Goal: Communication & Community: Answer question/provide support

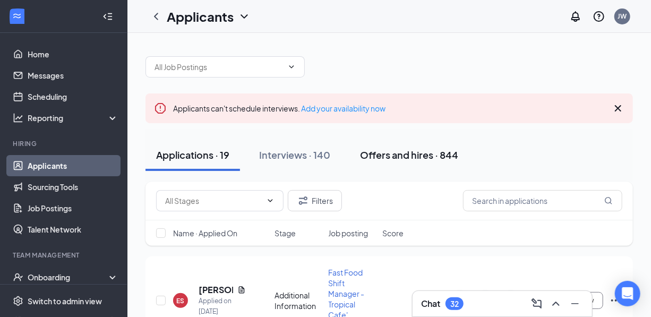
click at [403, 157] on div "Offers and hires · 844" at bounding box center [409, 154] width 98 height 13
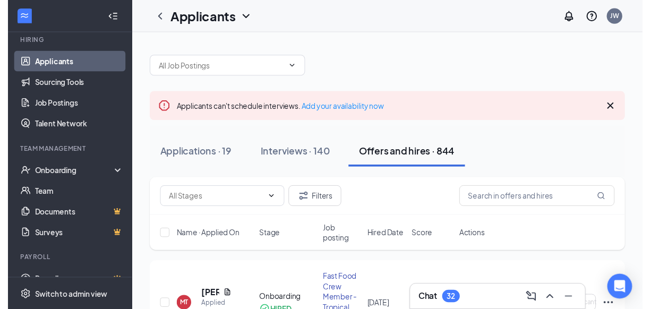
scroll to position [104, 0]
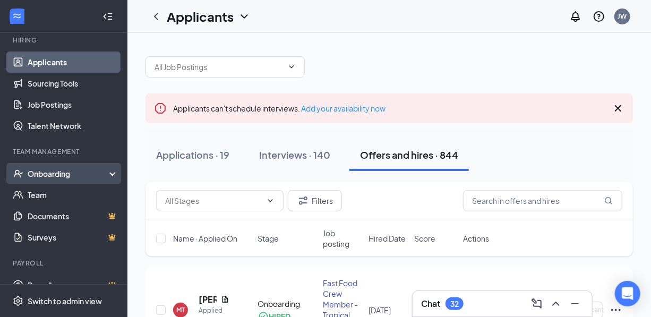
click at [102, 174] on div "Onboarding" at bounding box center [63, 173] width 127 height 21
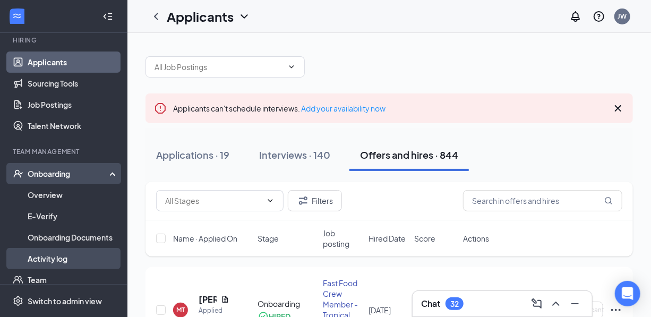
click at [56, 256] on link "Activity log" at bounding box center [73, 258] width 91 height 21
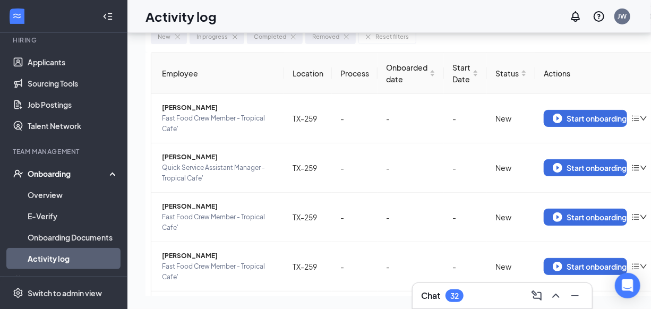
scroll to position [64, 0]
click at [576, 295] on icon "Minimize" at bounding box center [574, 295] width 7 height 1
click at [644, 264] on icon "down" at bounding box center [643, 266] width 6 height 4
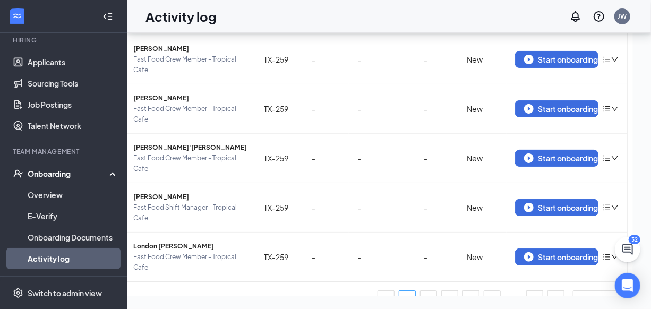
scroll to position [341, 0]
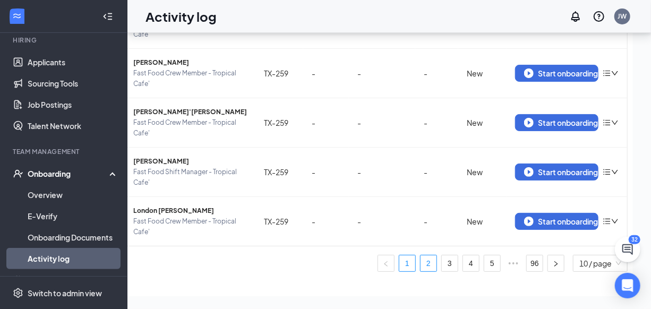
click at [426, 255] on link "2" at bounding box center [428, 263] width 16 height 16
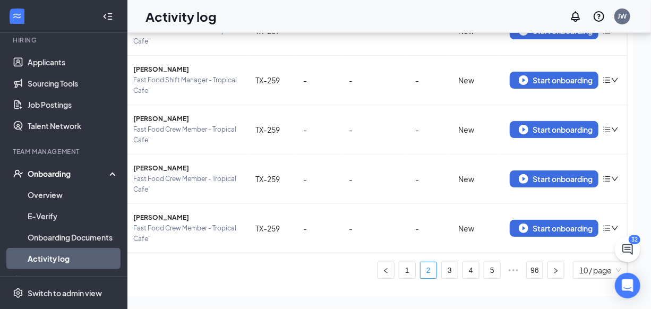
scroll to position [340, 0]
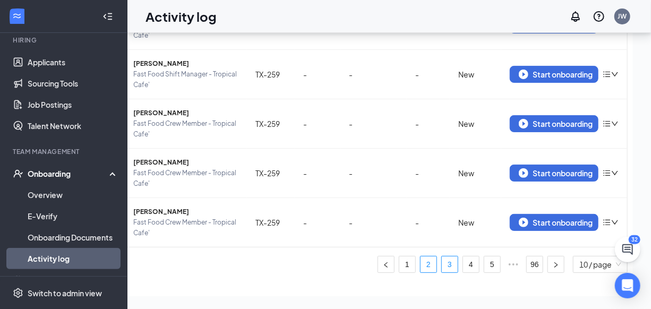
click at [446, 256] on link "3" at bounding box center [450, 264] width 16 height 16
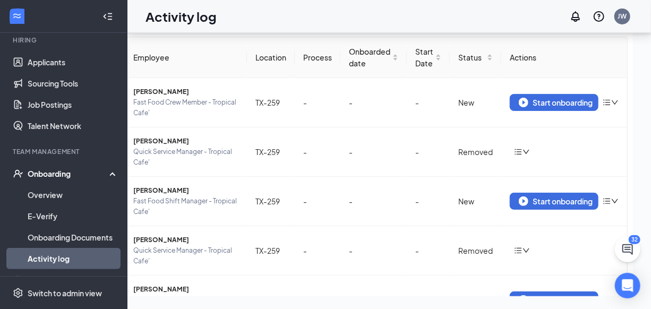
scroll to position [17, 0]
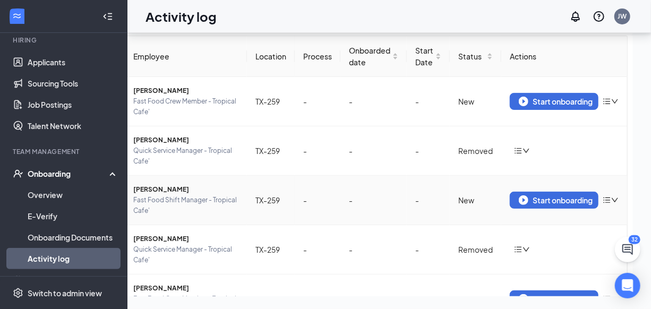
click at [615, 196] on icon "down" at bounding box center [614, 199] width 7 height 7
click at [579, 216] on div "Remove from onboarding" at bounding box center [554, 221] width 115 height 11
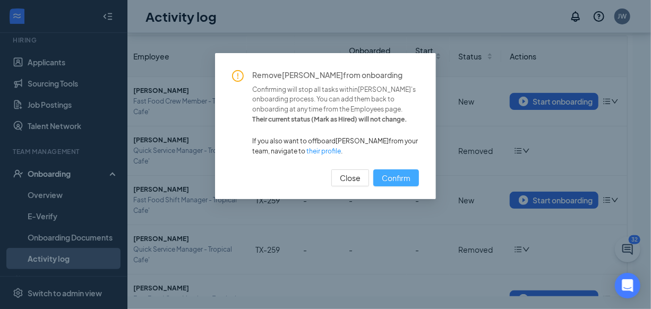
click at [407, 175] on span "Confirm" at bounding box center [396, 178] width 29 height 12
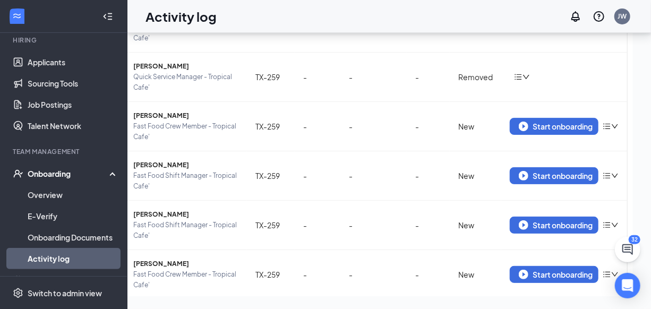
scroll to position [191, 0]
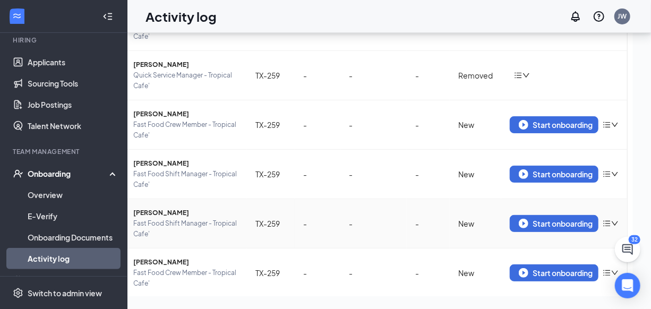
click at [615, 220] on icon "down" at bounding box center [614, 223] width 7 height 7
click at [583, 239] on div "Remove from onboarding" at bounding box center [554, 244] width 115 height 11
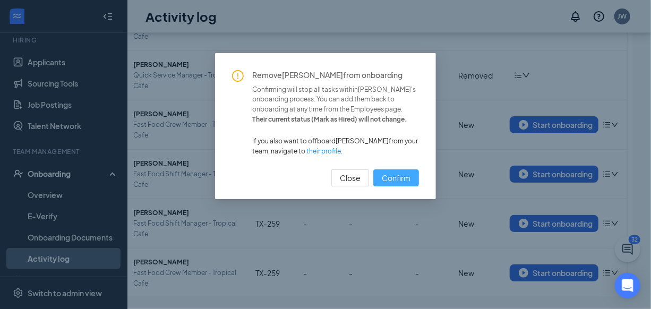
click at [407, 175] on span "Confirm" at bounding box center [396, 178] width 29 height 12
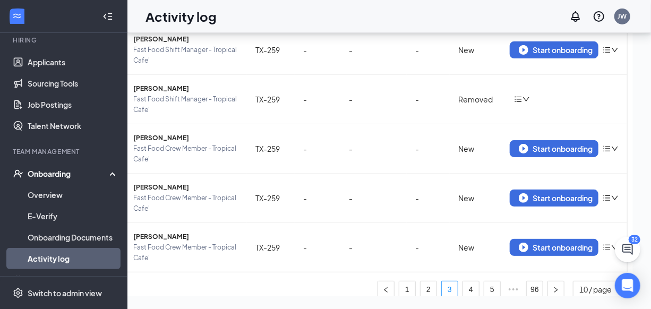
scroll to position [346, 0]
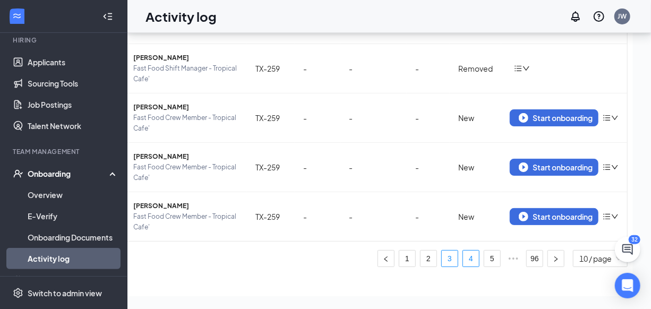
click at [468, 251] on link "4" at bounding box center [471, 259] width 16 height 16
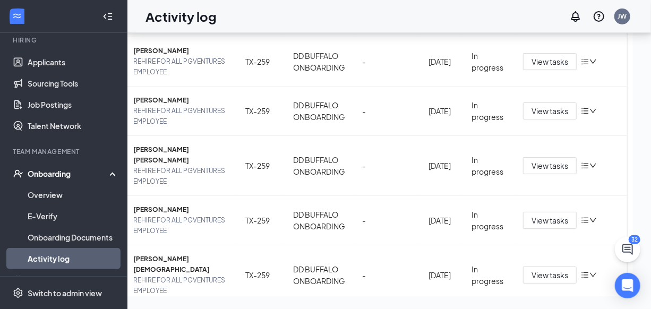
scroll to position [357, 0]
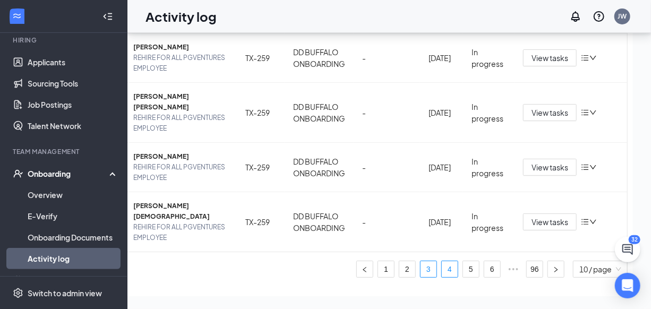
click at [429, 261] on link "3" at bounding box center [428, 269] width 16 height 16
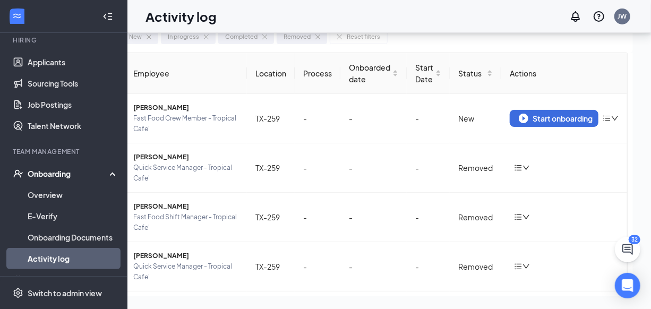
click at [104, 167] on div "Onboarding" at bounding box center [63, 173] width 127 height 21
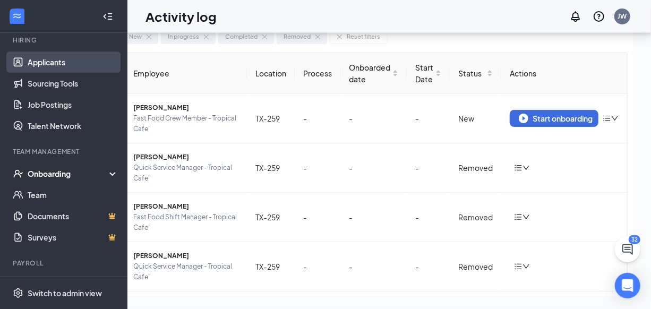
click at [59, 51] on link "Applicants" at bounding box center [73, 61] width 91 height 21
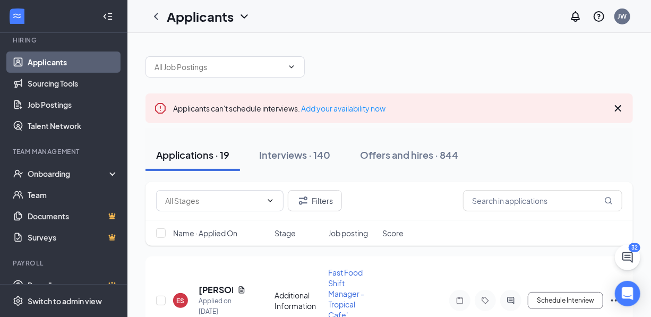
click at [619, 108] on icon "Cross" at bounding box center [618, 108] width 6 height 6
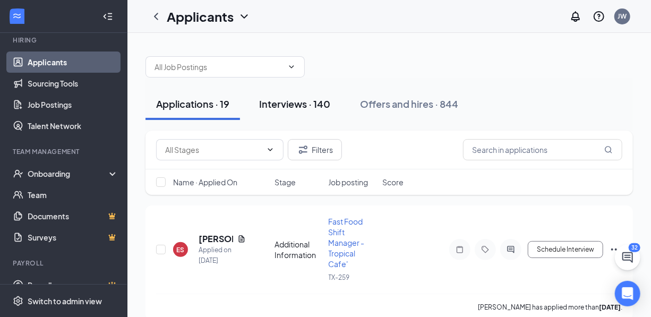
click at [321, 103] on div "Interviews · 140" at bounding box center [294, 103] width 71 height 13
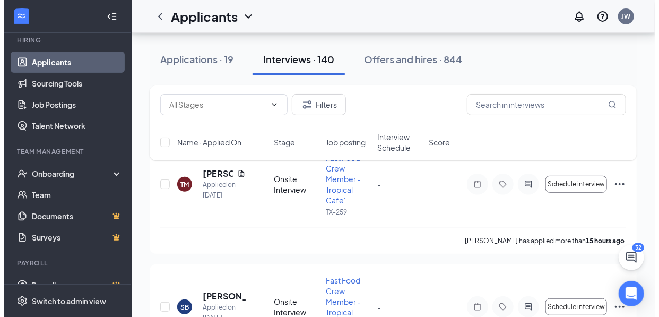
scroll to position [72, 0]
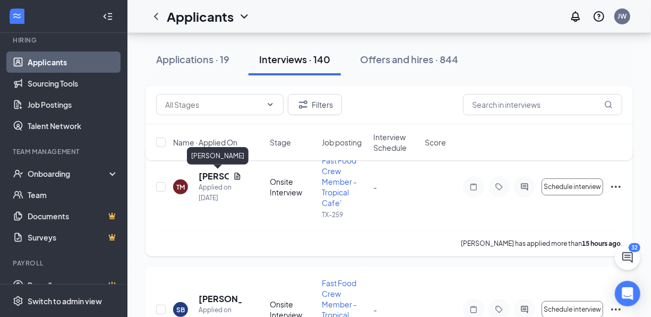
click at [212, 175] on h5 "[PERSON_NAME]" at bounding box center [214, 176] width 30 height 12
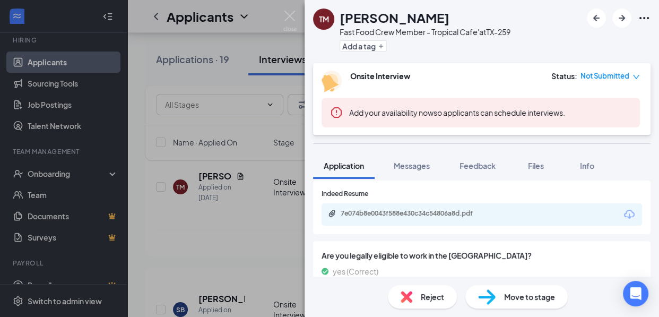
scroll to position [308, 0]
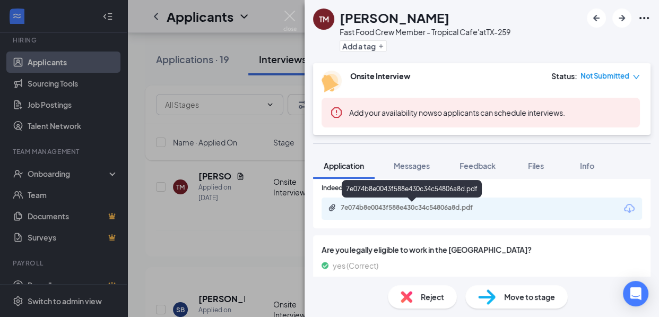
click at [457, 207] on div "7e074b8e0043f588e430c34c54806a8d.pdf" at bounding box center [415, 207] width 149 height 8
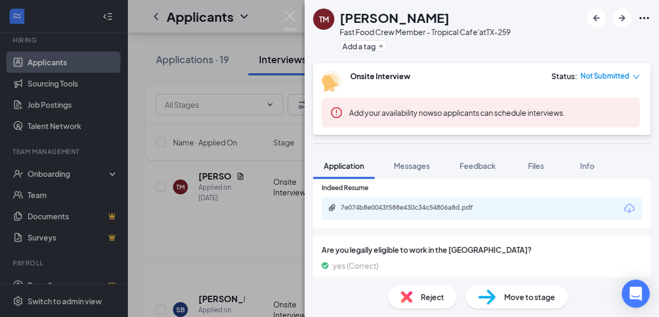
click at [640, 291] on icon "Open Intercom Messenger" at bounding box center [636, 294] width 12 height 14
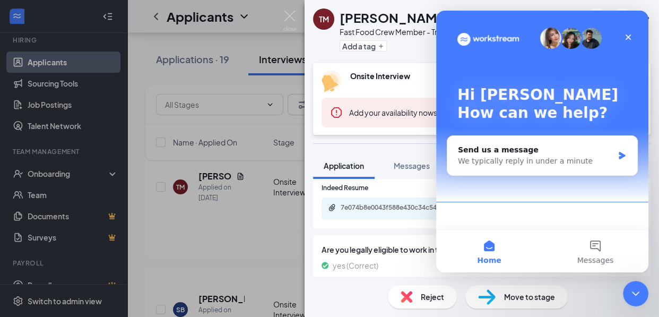
scroll to position [0, 0]
click at [630, 36] on icon "Close" at bounding box center [628, 37] width 8 height 8
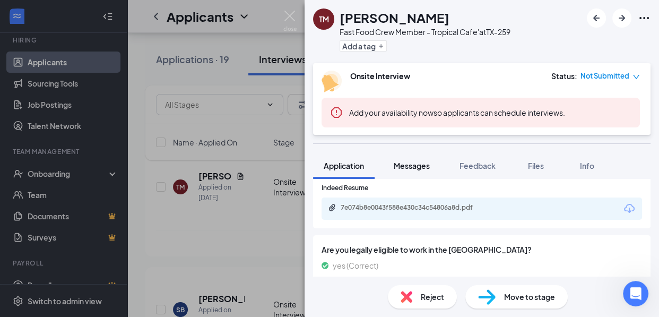
click at [414, 167] on span "Messages" at bounding box center [412, 166] width 36 height 10
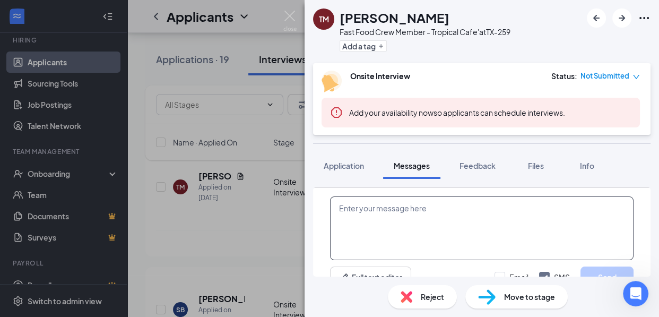
click at [415, 214] on textarea at bounding box center [482, 228] width 304 height 64
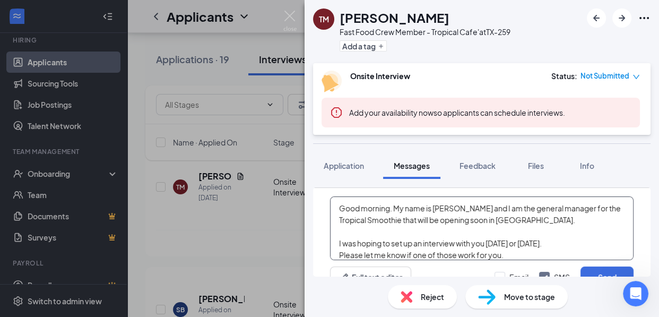
drag, startPoint x: 372, startPoint y: 254, endPoint x: 327, endPoint y: 188, distance: 79.9
click at [327, 188] on div "Good morning. My name is [PERSON_NAME] and I am the general manager for the Tro…" at bounding box center [482, 242] width 338 height 108
type textarea "Good morning. My name is [PERSON_NAME] and I am the general manager for the Tro…"
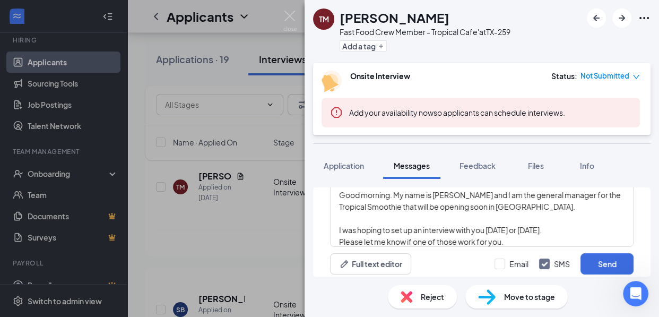
scroll to position [19, 0]
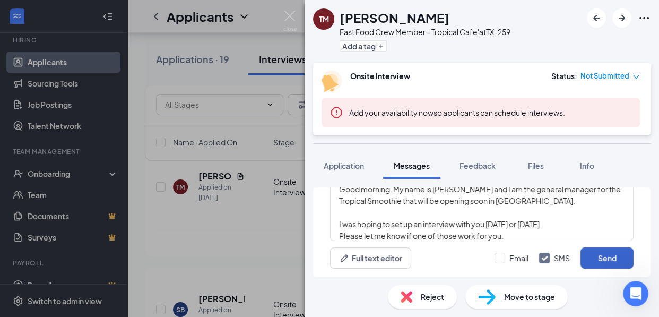
click at [595, 260] on button "Send" at bounding box center [607, 257] width 53 height 21
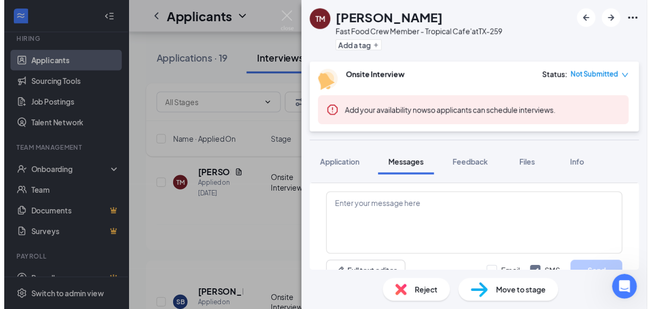
scroll to position [614, 0]
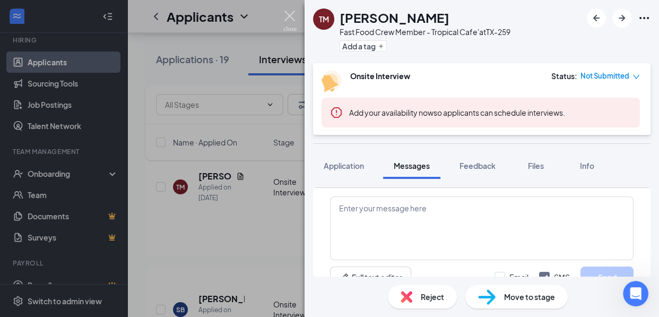
click at [291, 16] on img at bounding box center [289, 21] width 13 height 21
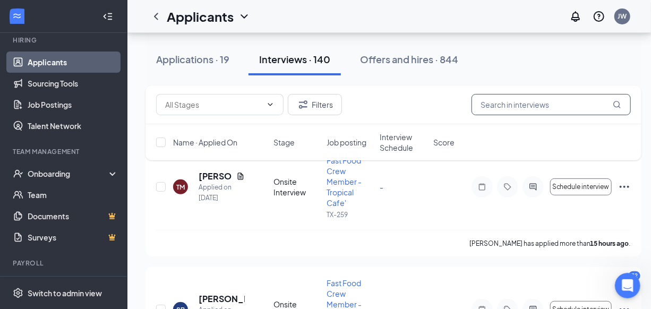
click at [499, 105] on input "text" at bounding box center [550, 104] width 159 height 21
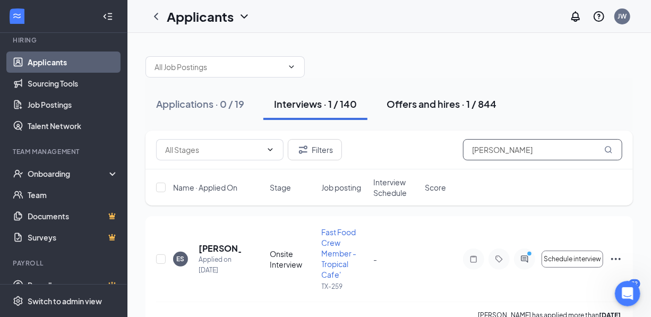
type input "[PERSON_NAME]"
click at [446, 107] on div "Offers and hires · 1 / 844" at bounding box center [441, 103] width 110 height 13
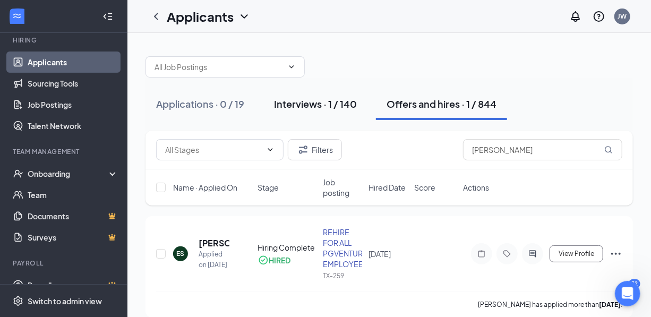
click at [316, 106] on div "Interviews · 1 / 140" at bounding box center [315, 103] width 83 height 13
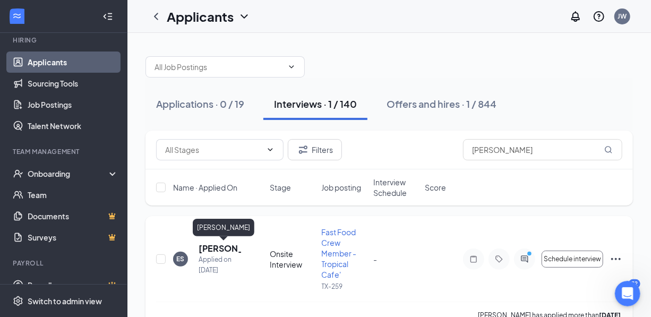
click at [216, 249] on h5 "[PERSON_NAME]" at bounding box center [220, 249] width 42 height 12
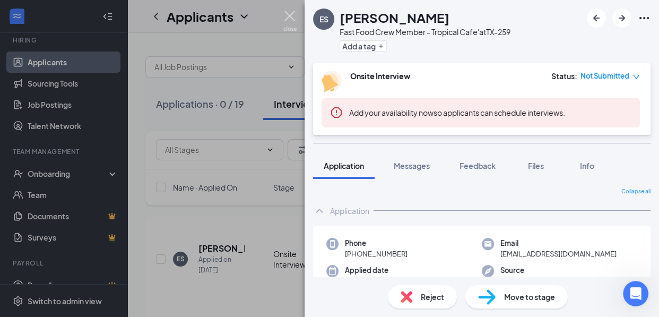
click at [291, 15] on img at bounding box center [289, 21] width 13 height 21
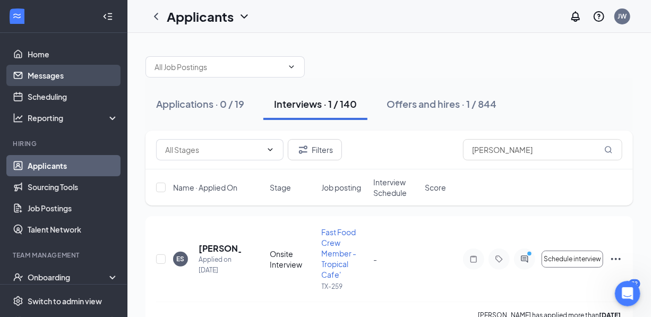
click at [58, 73] on link "Messages" at bounding box center [73, 75] width 91 height 21
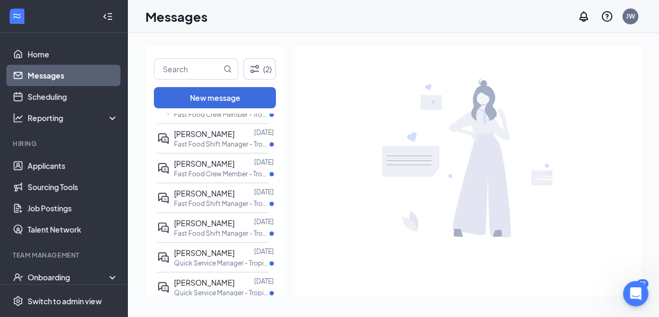
scroll to position [316, 0]
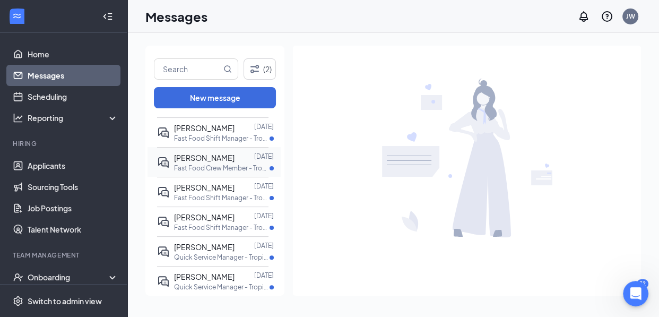
click at [215, 161] on div "[PERSON_NAME]" at bounding box center [204, 158] width 61 height 12
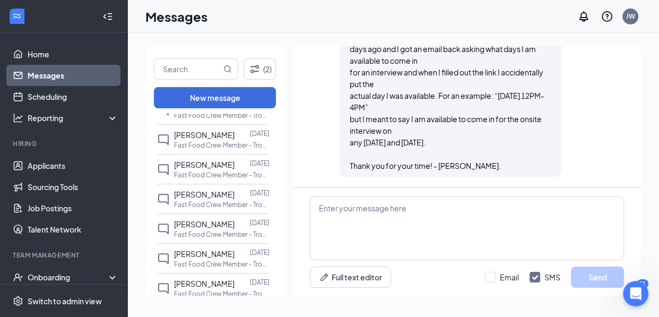
scroll to position [931, 0]
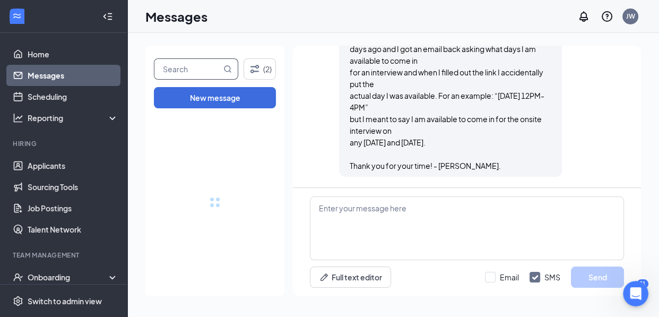
click at [195, 68] on input "text" at bounding box center [187, 69] width 67 height 20
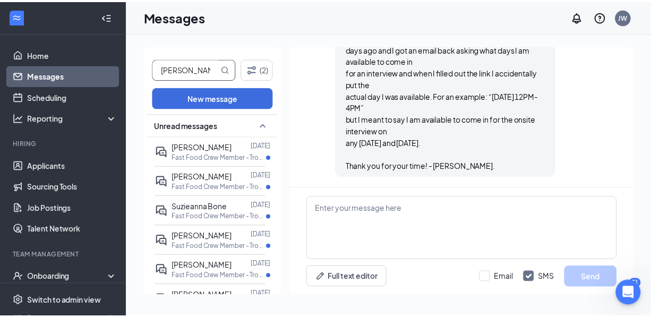
scroll to position [161, 0]
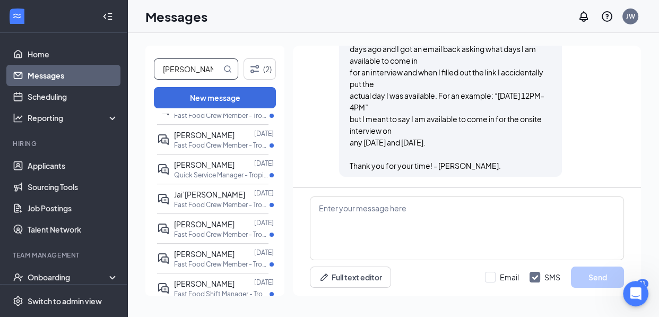
click at [228, 68] on icon "MagnifyingGlass" at bounding box center [227, 69] width 8 height 8
click at [209, 68] on input "[PERSON_NAME]" at bounding box center [187, 69] width 67 height 20
type input "e"
click at [201, 38] on div "(2) New message Unread messages [PERSON_NAME] [DATE] Fast Food Crew Member - Tr…" at bounding box center [393, 175] width 532 height 284
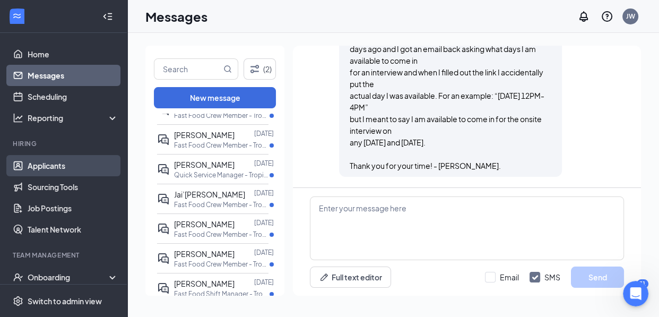
click at [57, 167] on link "Applicants" at bounding box center [73, 165] width 91 height 21
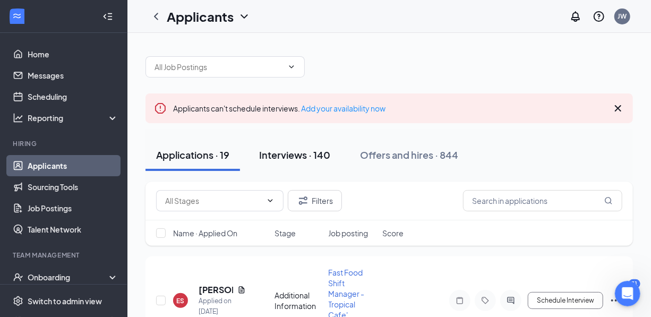
click at [303, 157] on div "Interviews · 140" at bounding box center [294, 154] width 71 height 13
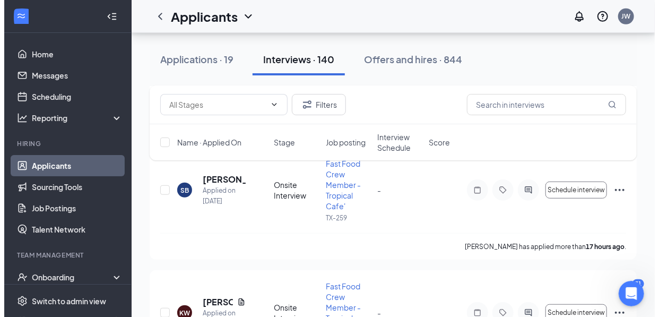
scroll to position [239, 0]
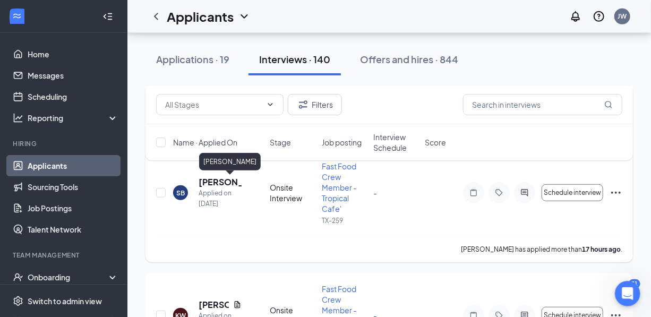
click at [220, 183] on h5 "[PERSON_NAME]" at bounding box center [220, 182] width 43 height 12
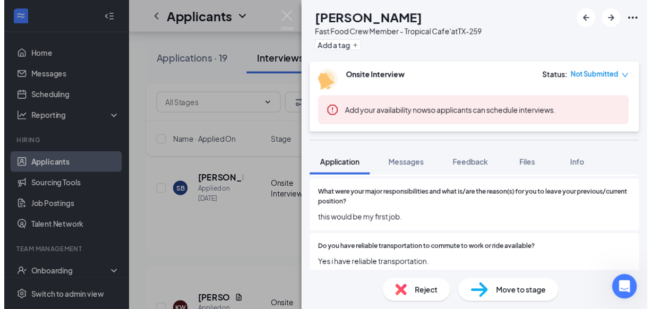
scroll to position [719, 0]
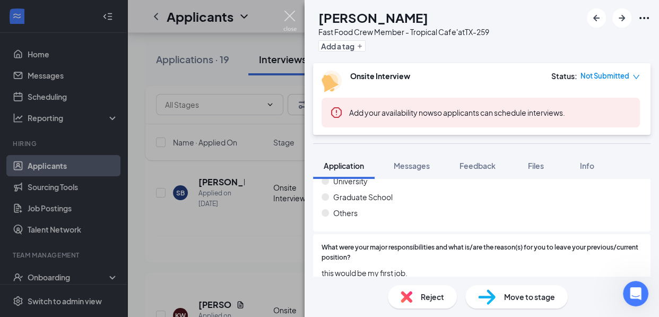
click at [287, 12] on img at bounding box center [289, 21] width 13 height 21
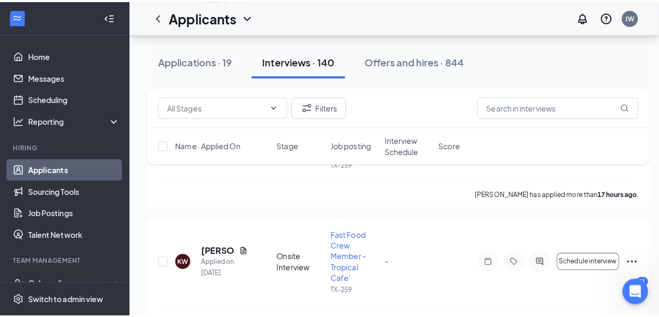
scroll to position [339, 0]
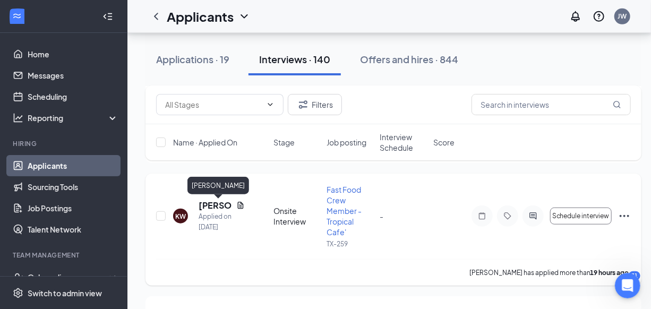
click at [216, 208] on h5 "[PERSON_NAME]" at bounding box center [215, 206] width 33 height 12
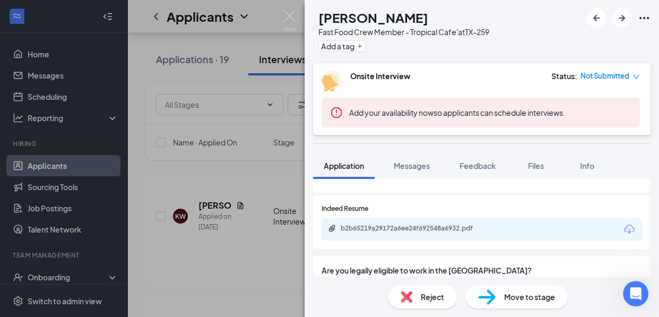
scroll to position [299, 0]
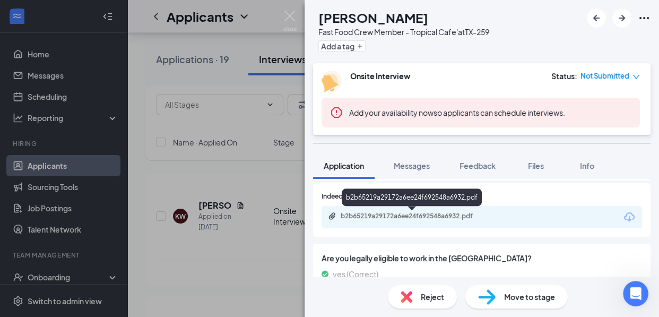
click at [441, 218] on div "b2b65219a29172a6ee24f692548a6932.pdf" at bounding box center [415, 216] width 149 height 8
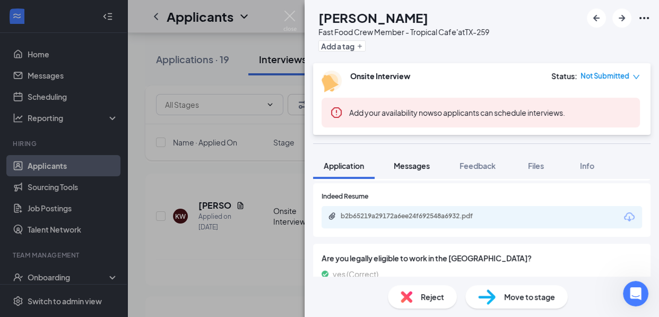
click at [415, 167] on span "Messages" at bounding box center [412, 166] width 36 height 10
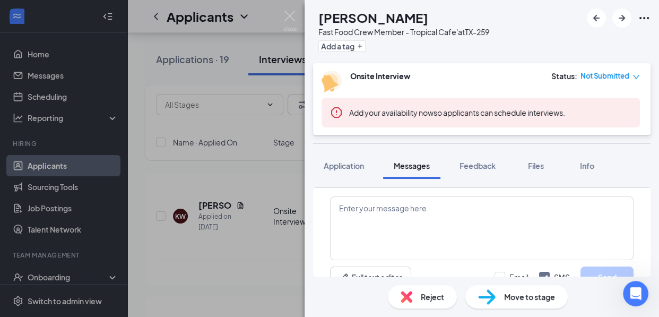
scroll to position [471, 0]
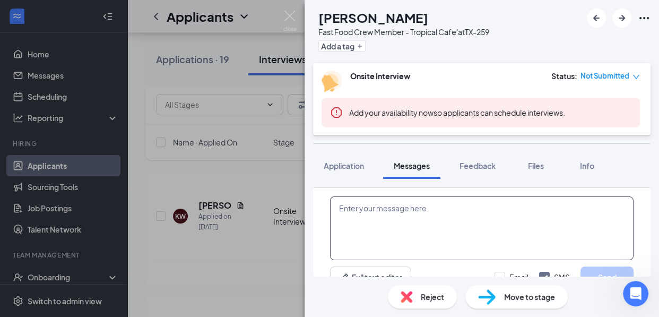
click at [339, 210] on textarea at bounding box center [482, 228] width 304 height 64
paste textarea "Good morning. My name is [PERSON_NAME] and I am the general manager for the Tro…"
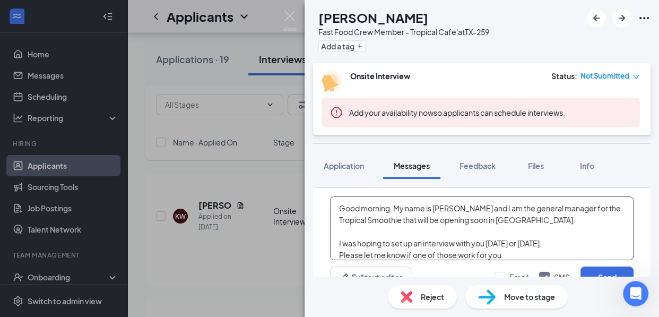
scroll to position [11, 0]
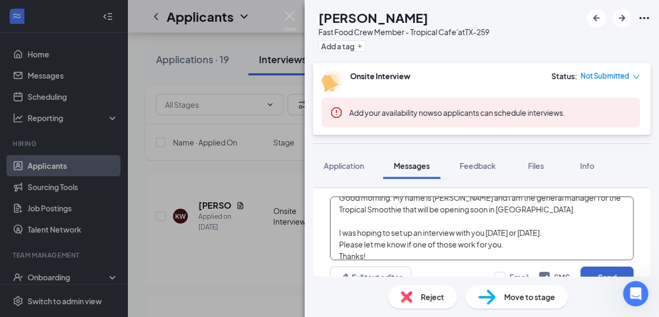
type textarea "Good morning. My name is [PERSON_NAME] and I am the general manager for the Tro…"
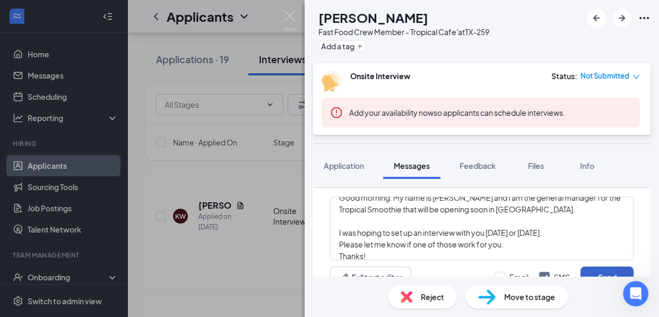
click at [595, 271] on button "Send" at bounding box center [607, 276] width 53 height 21
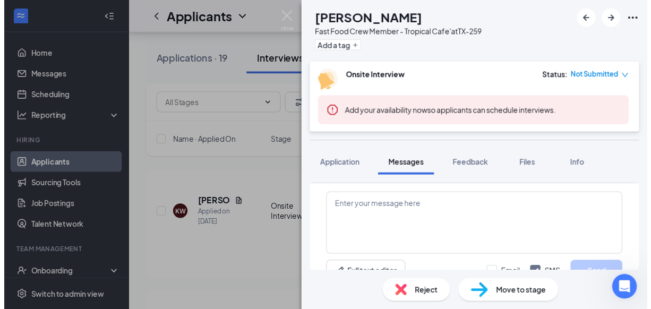
scroll to position [621, 0]
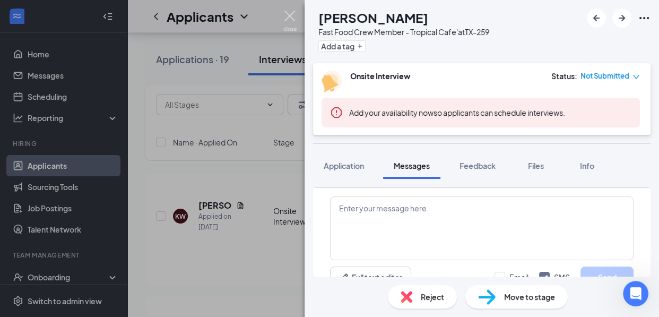
click at [292, 16] on img at bounding box center [289, 21] width 13 height 21
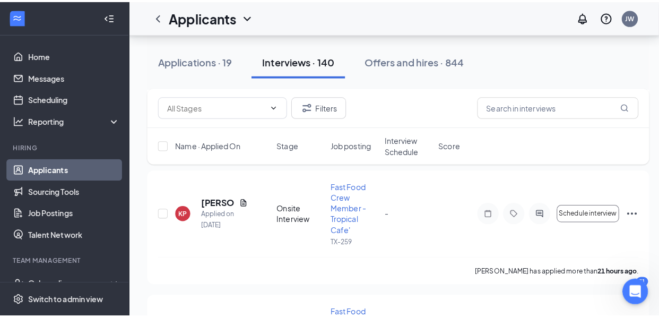
scroll to position [472, 0]
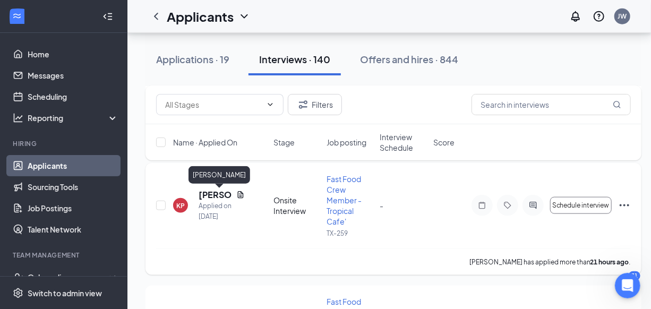
click at [210, 192] on h5 "[PERSON_NAME]" at bounding box center [215, 195] width 33 height 12
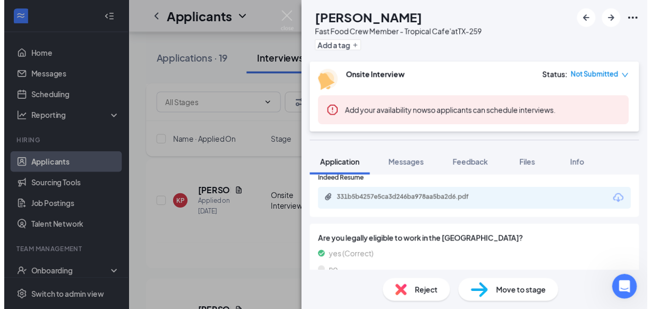
scroll to position [320, 0]
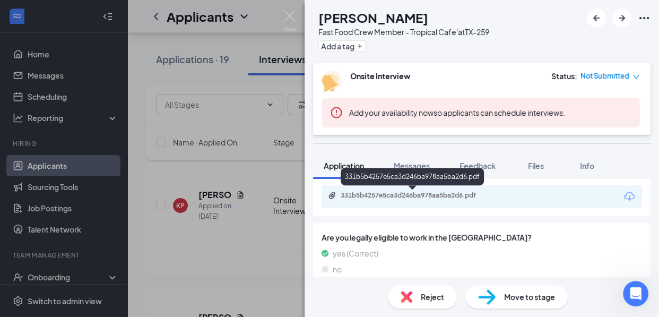
click at [430, 196] on div "331b5b4257e5ca3d246ba978aa5ba2d6.pdf" at bounding box center [415, 195] width 149 height 8
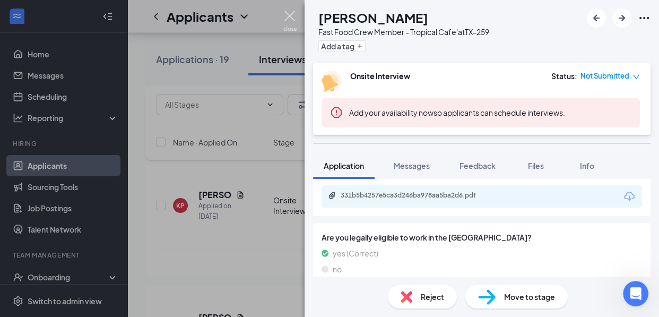
click at [289, 12] on img at bounding box center [289, 21] width 13 height 21
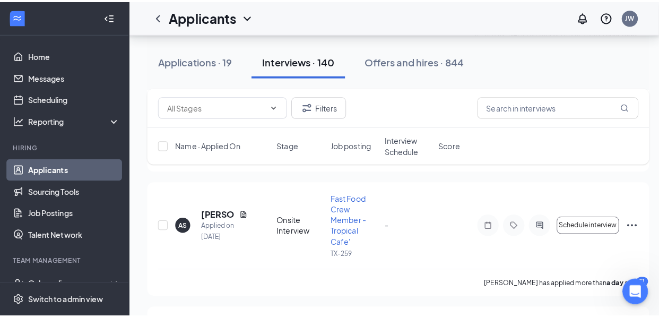
scroll to position [592, 0]
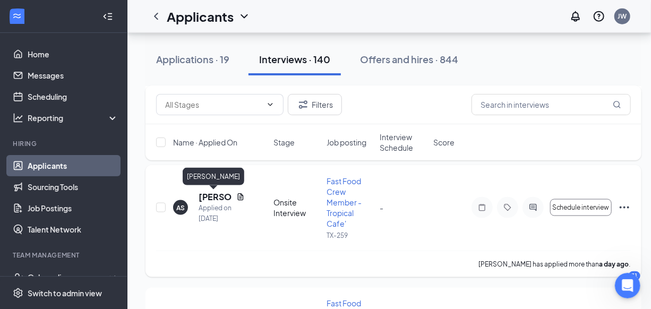
click at [214, 198] on h5 "[PERSON_NAME]" at bounding box center [215, 197] width 33 height 12
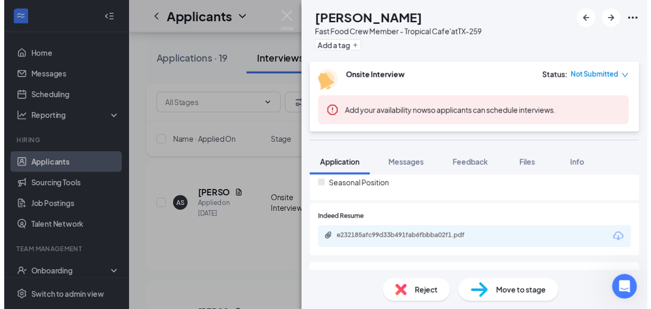
scroll to position [286, 0]
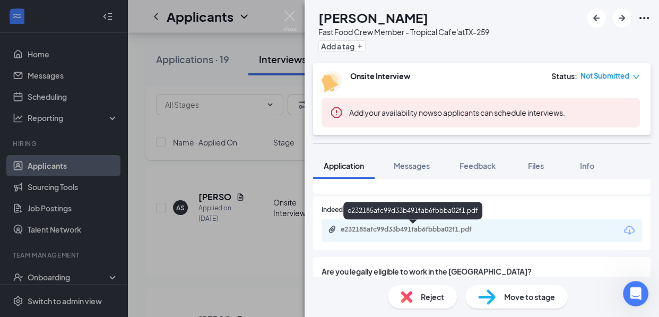
click at [446, 232] on div "e232185afc99d33b491fab6fbbba02f1.pdf" at bounding box center [415, 229] width 149 height 8
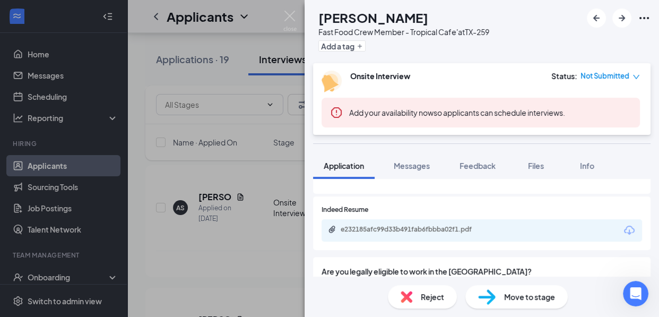
click at [288, 15] on img at bounding box center [289, 21] width 13 height 21
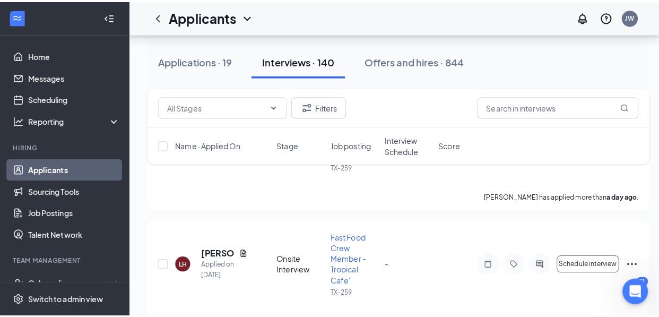
scroll to position [722, 0]
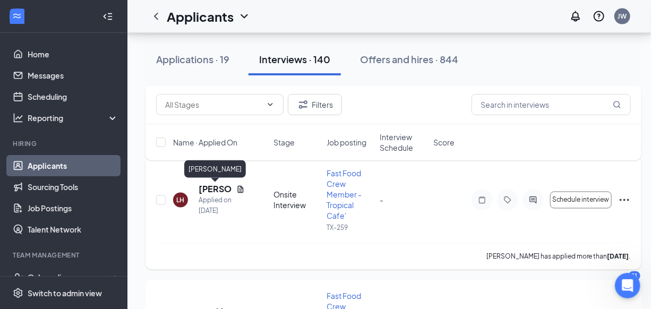
click at [217, 192] on h5 "[PERSON_NAME]" at bounding box center [215, 190] width 33 height 12
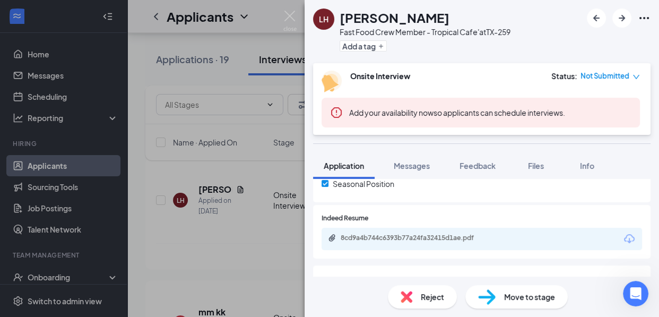
scroll to position [290, 0]
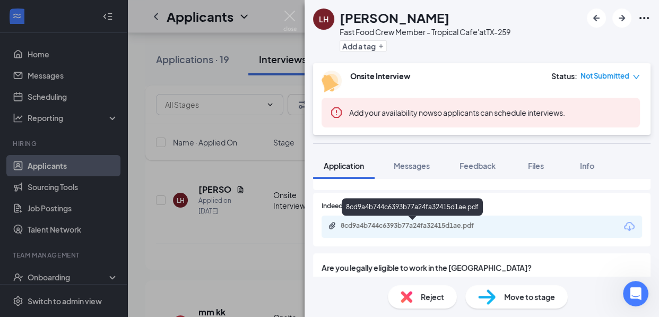
click at [466, 228] on div "8cd9a4b744c6393b77a24fa32415d1ae.pdf" at bounding box center [415, 225] width 149 height 8
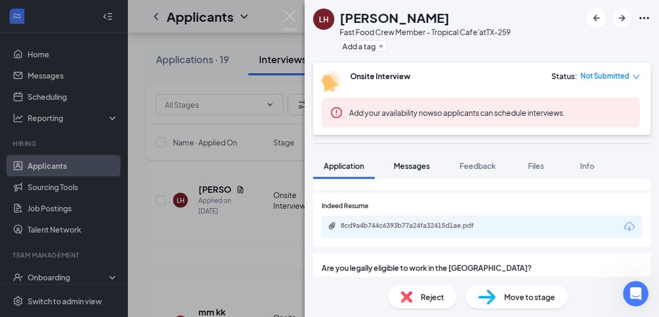
click at [415, 165] on span "Messages" at bounding box center [412, 166] width 36 height 10
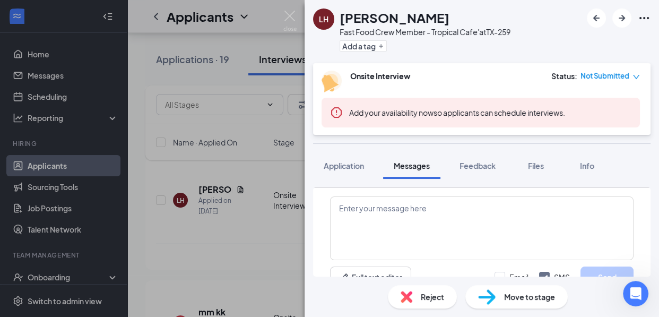
scroll to position [445, 0]
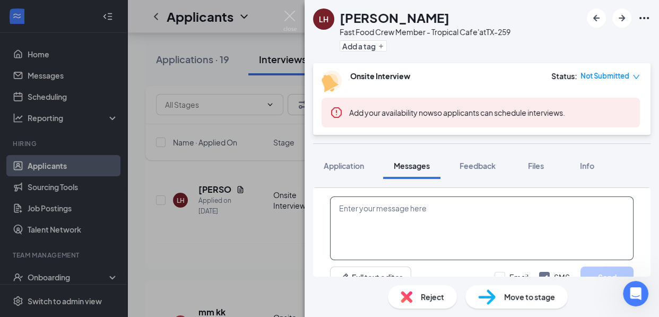
drag, startPoint x: 340, startPoint y: 208, endPoint x: 370, endPoint y: 227, distance: 35.5
click at [370, 227] on textarea at bounding box center [482, 228] width 304 height 64
paste textarea "Good morning. My name is [PERSON_NAME] and I am the general manager for the Tro…"
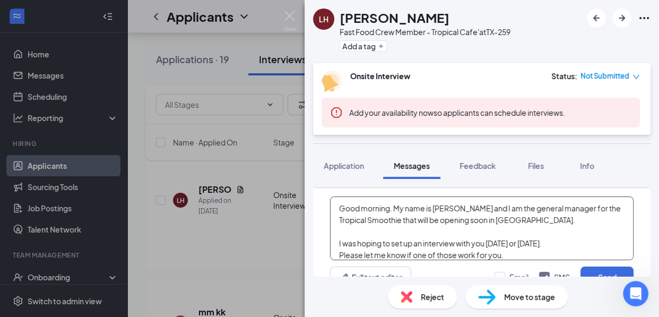
scroll to position [18, 0]
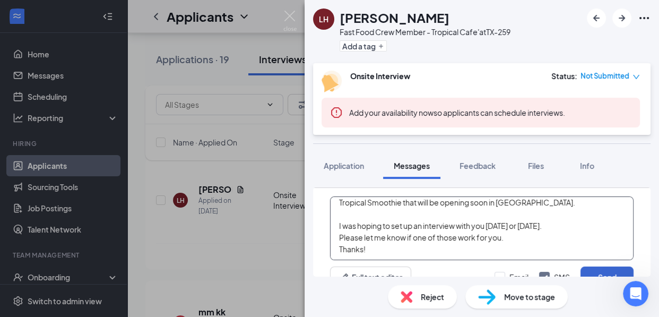
type textarea "Good morning. My name is [PERSON_NAME] and I am the general manager for the Tro…"
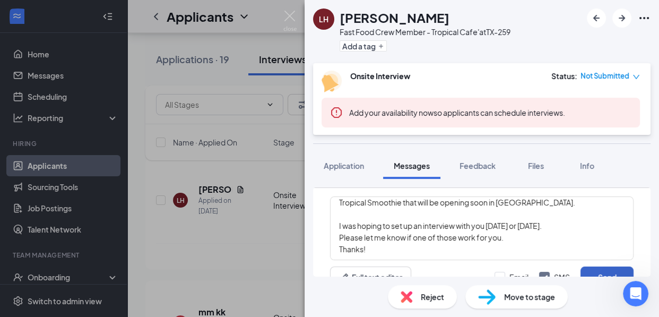
click at [605, 272] on button "Send" at bounding box center [607, 276] width 53 height 21
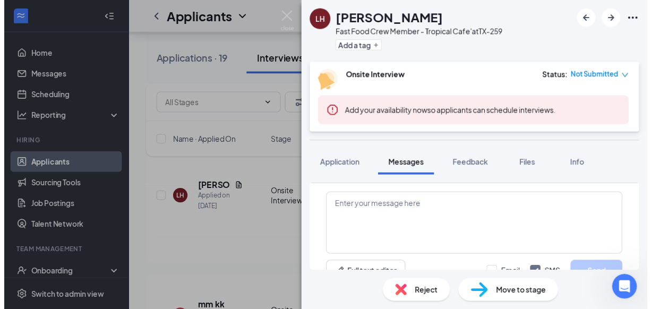
scroll to position [595, 0]
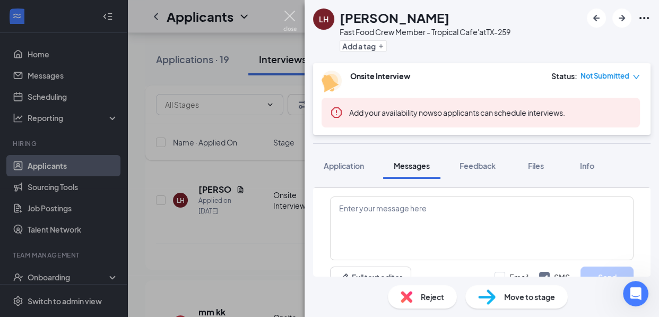
click at [292, 15] on img at bounding box center [289, 21] width 13 height 21
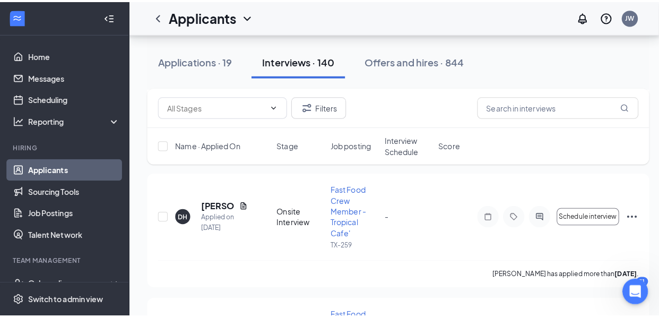
scroll to position [961, 0]
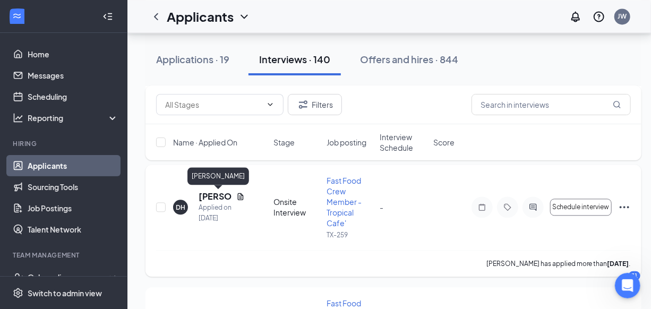
click at [217, 198] on h5 "[PERSON_NAME]" at bounding box center [215, 197] width 33 height 12
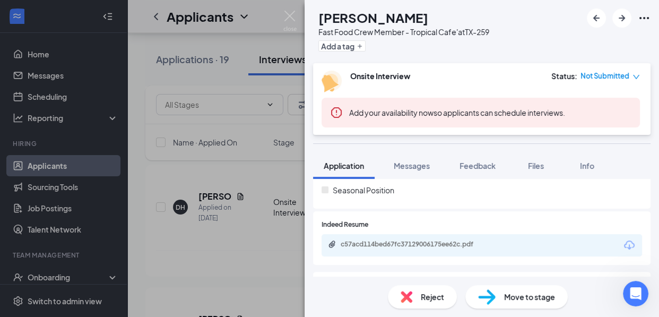
scroll to position [283, 0]
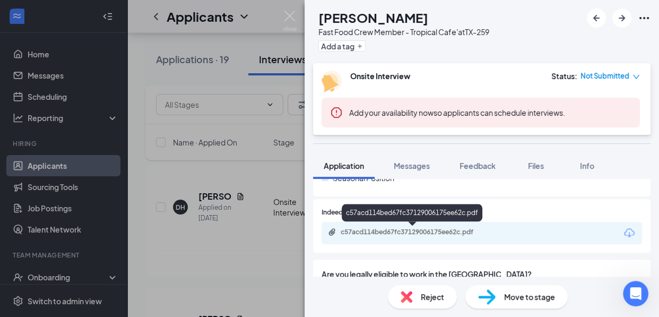
click at [447, 233] on div "c57acd114bed67fc37129006175ee62c.pdf" at bounding box center [415, 232] width 149 height 8
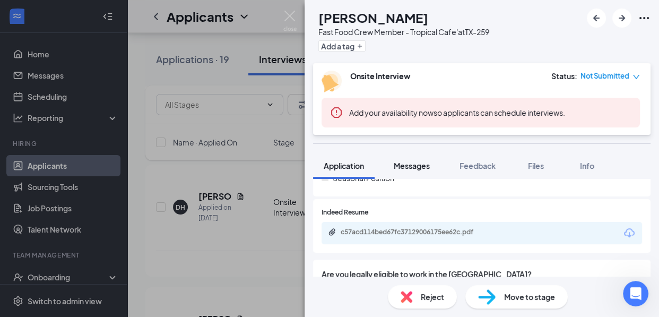
click at [416, 167] on span "Messages" at bounding box center [412, 166] width 36 height 10
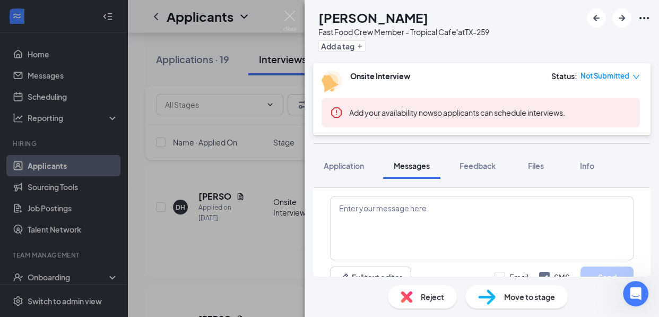
scroll to position [452, 0]
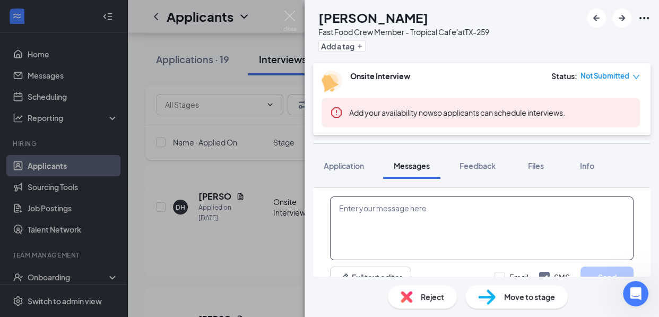
click at [409, 204] on textarea at bounding box center [482, 228] width 304 height 64
paste textarea "Good morning. My name is [PERSON_NAME] and I am the general manager for the Tro…"
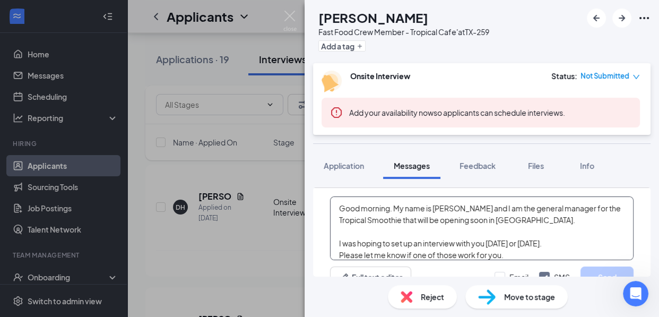
scroll to position [11, 0]
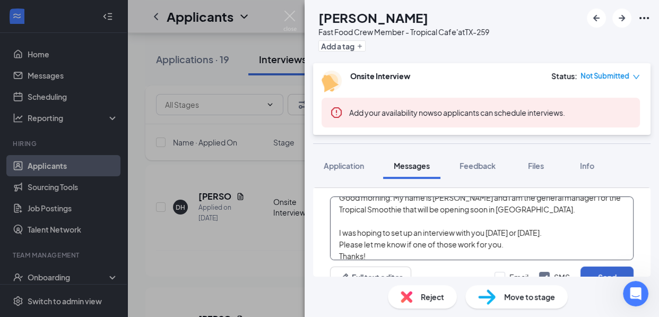
type textarea "Good morning. My name is [PERSON_NAME] and I am the general manager for the Tro…"
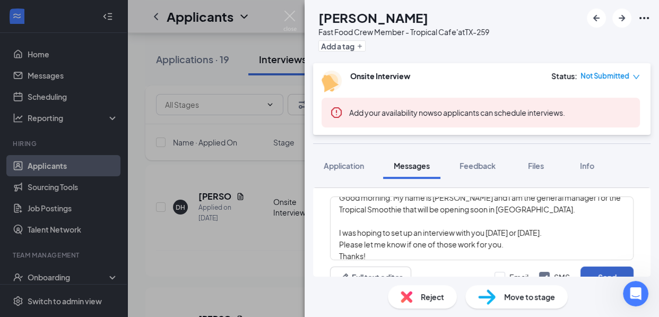
click at [584, 270] on button "Send" at bounding box center [607, 276] width 53 height 21
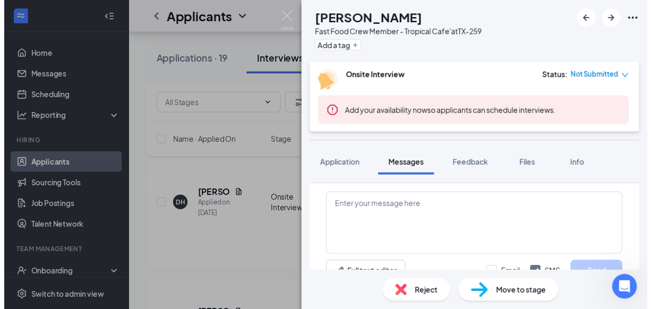
scroll to position [601, 0]
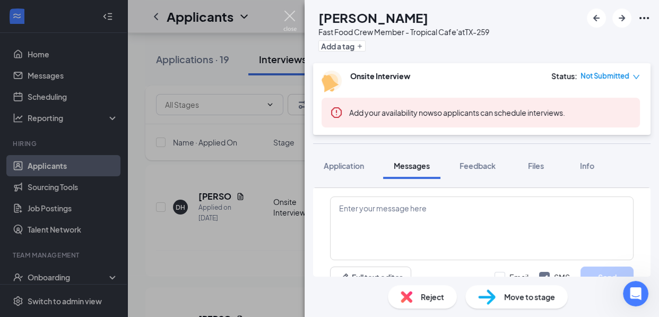
click at [292, 14] on img at bounding box center [289, 21] width 13 height 21
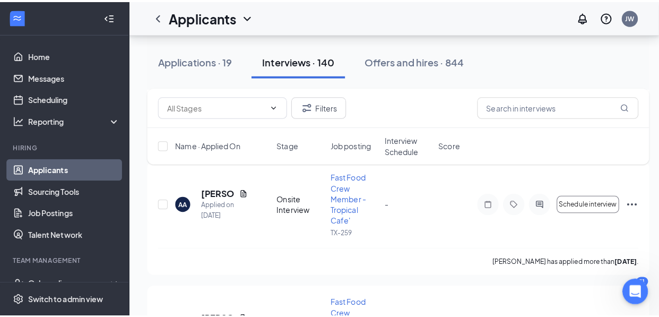
scroll to position [1095, 0]
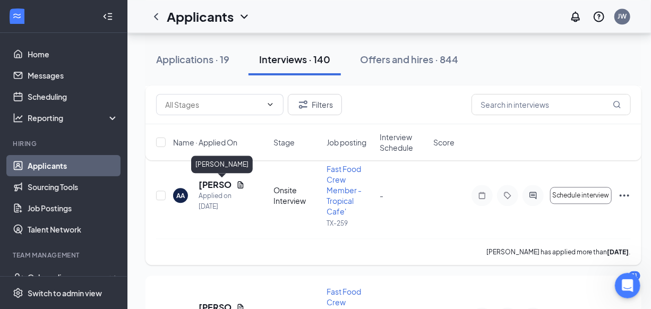
click at [215, 184] on h5 "[PERSON_NAME]" at bounding box center [215, 185] width 33 height 12
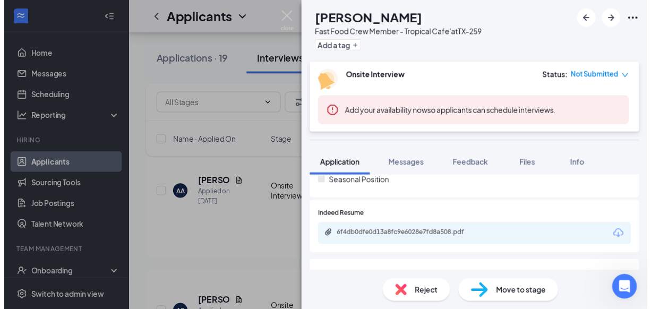
scroll to position [283, 0]
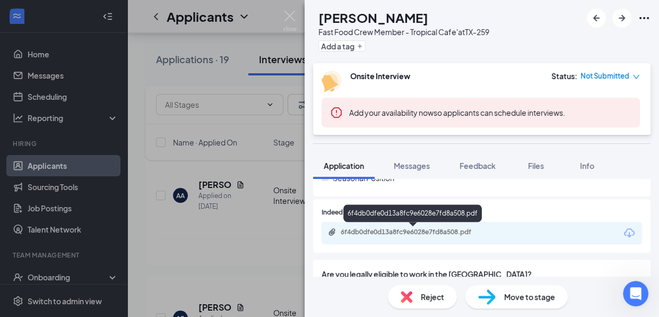
click at [428, 230] on div "6f4db0dfe0d13a8fc9e6028e7fd8a508.pdf" at bounding box center [415, 232] width 149 height 8
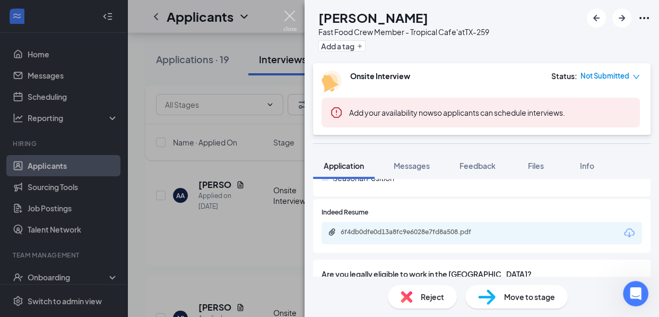
click at [288, 15] on img at bounding box center [289, 21] width 13 height 21
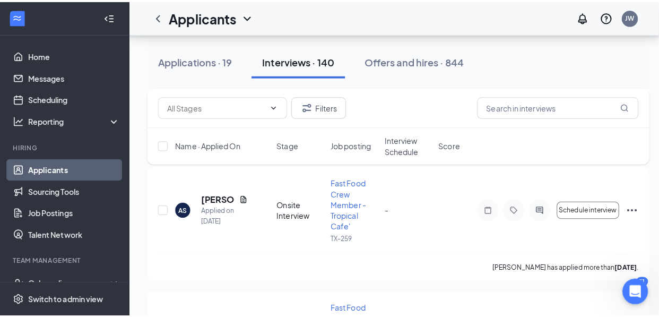
scroll to position [1217, 0]
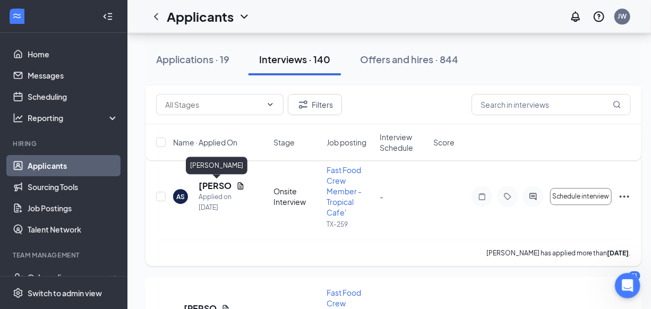
click at [212, 187] on h5 "[PERSON_NAME]" at bounding box center [215, 186] width 33 height 12
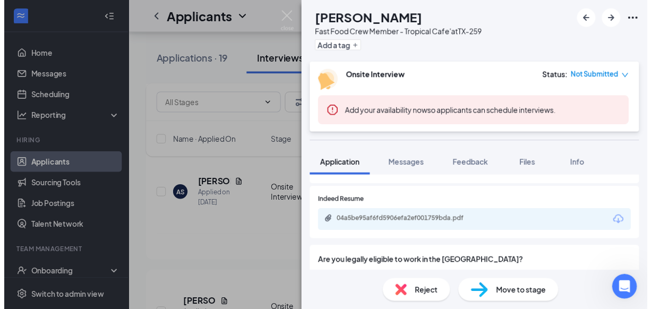
scroll to position [298, 0]
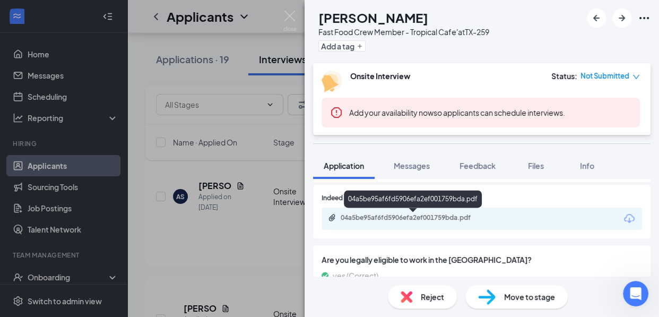
click at [438, 218] on div "04a5be95af6fd5906efa2ef001759bda.pdf" at bounding box center [415, 217] width 149 height 8
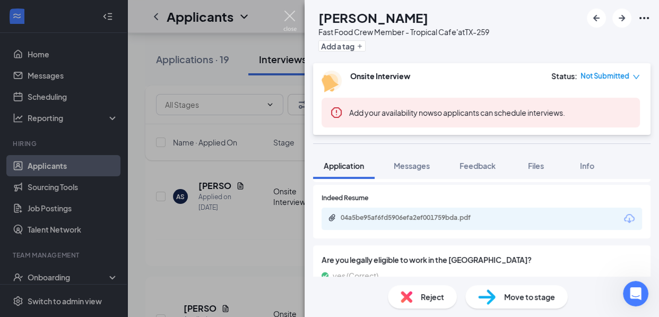
click at [289, 15] on img at bounding box center [289, 21] width 13 height 21
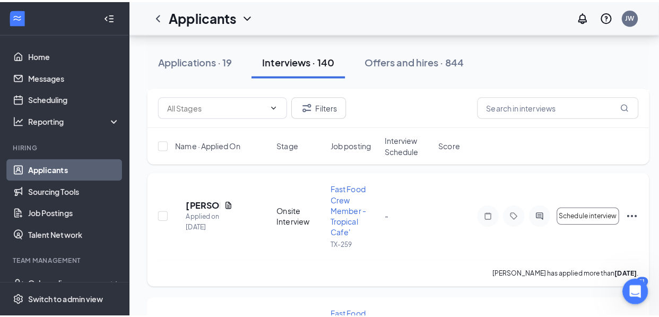
scroll to position [1333, 0]
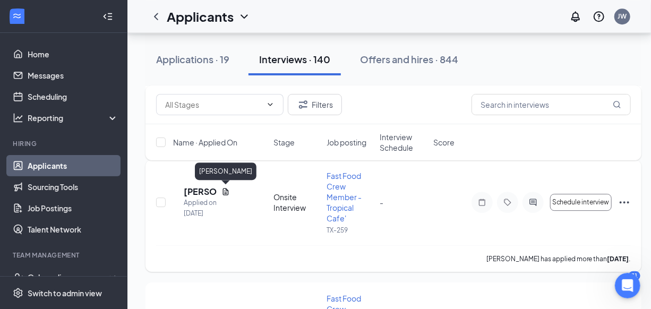
click at [211, 192] on h5 "[PERSON_NAME]" at bounding box center [200, 192] width 33 height 12
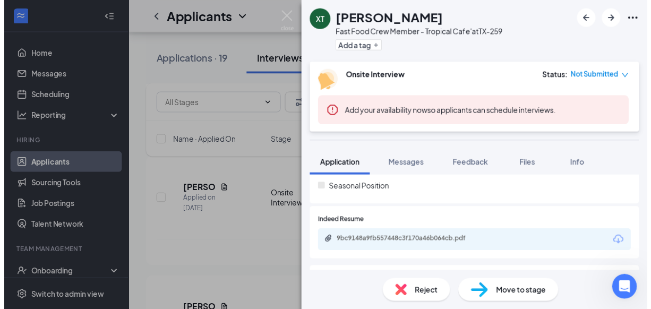
scroll to position [290, 0]
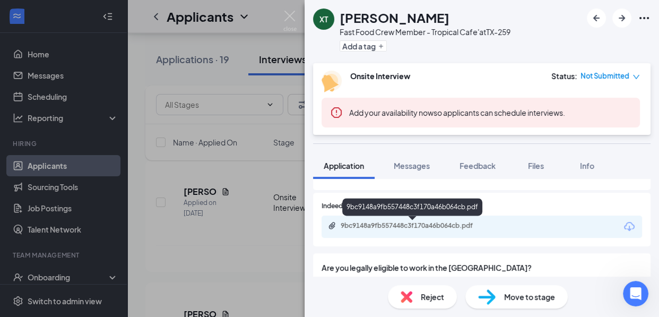
click at [459, 226] on div "9bc9148a9fb557448c3f170a46b064cb.pdf" at bounding box center [415, 225] width 149 height 8
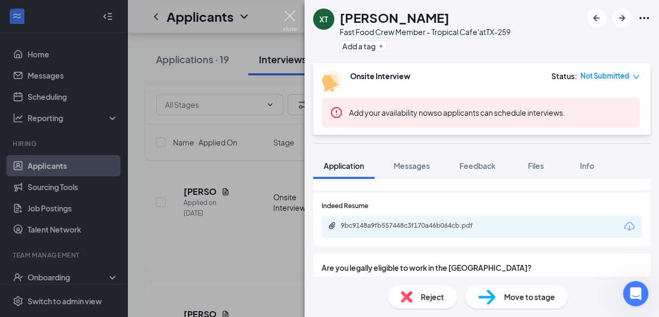
click at [289, 13] on img at bounding box center [289, 21] width 13 height 21
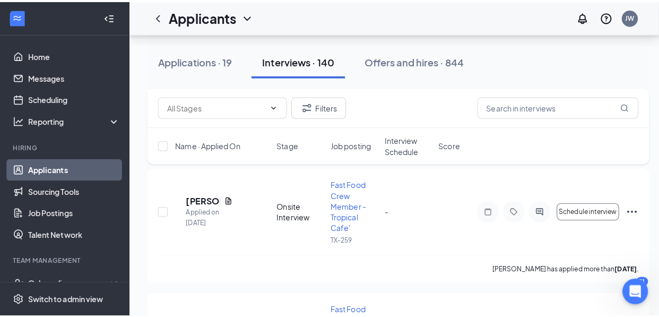
scroll to position [1458, 0]
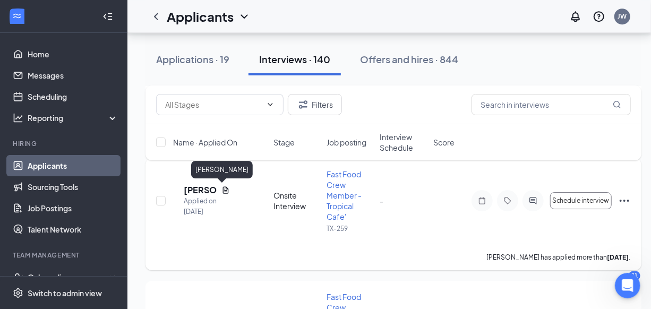
click at [217, 190] on h5 "[PERSON_NAME]" at bounding box center [200, 190] width 33 height 12
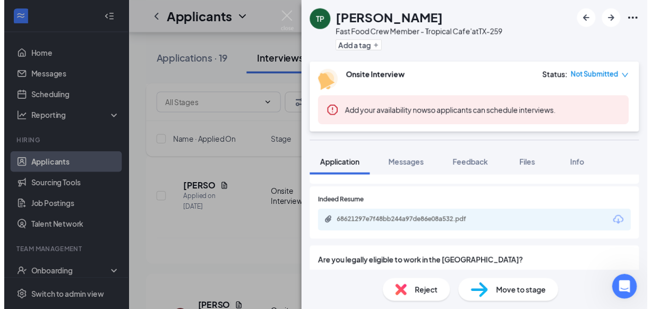
scroll to position [308, 0]
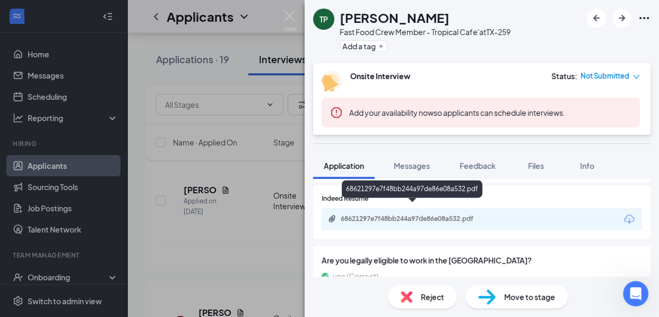
click at [423, 214] on div "68621297e7f48bb244a97de86e08a532.pdf" at bounding box center [415, 218] width 149 height 8
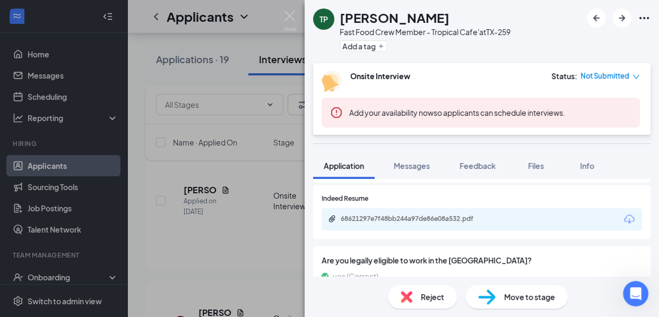
click at [288, 15] on img at bounding box center [289, 21] width 13 height 21
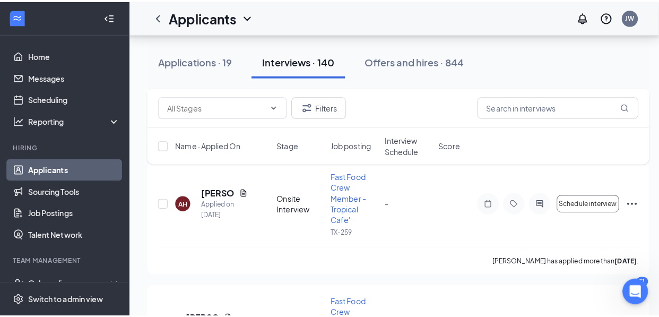
scroll to position [1595, 0]
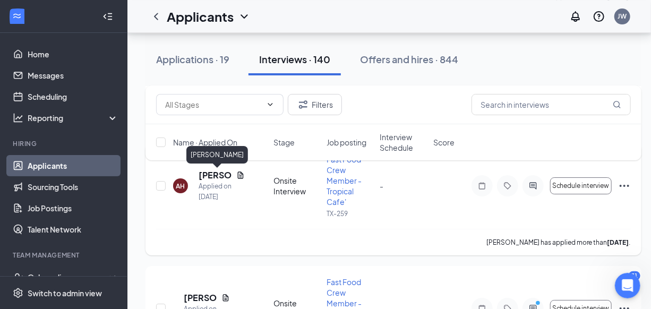
click at [213, 176] on h5 "[PERSON_NAME]" at bounding box center [215, 175] width 33 height 12
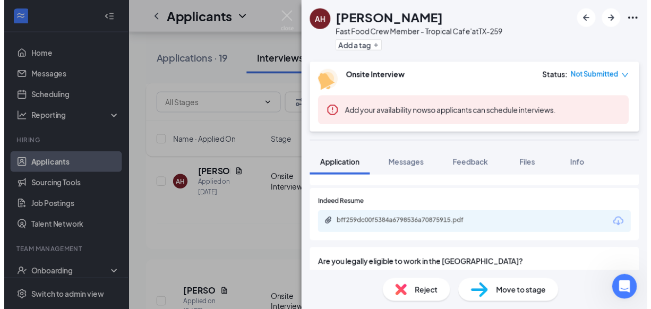
scroll to position [296, 0]
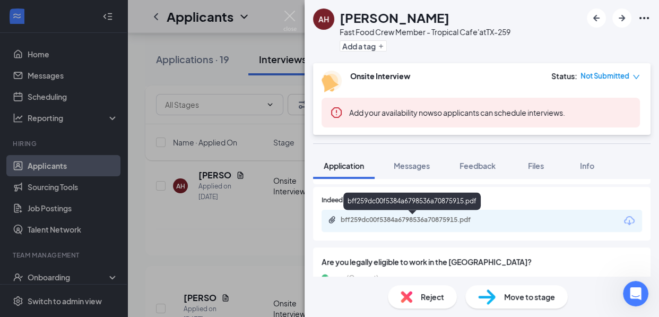
click at [462, 218] on div "bff259dc00f5384a6798536a70875915.pdf" at bounding box center [415, 220] width 149 height 8
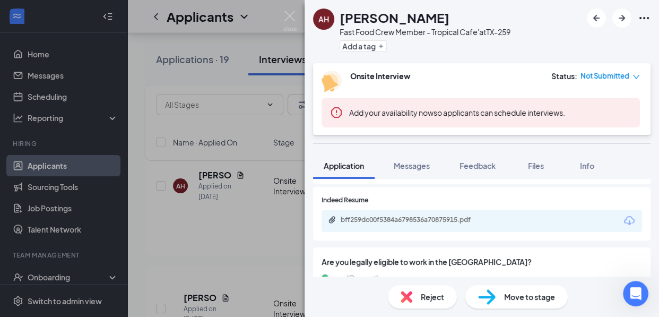
click at [286, 12] on img at bounding box center [289, 21] width 13 height 21
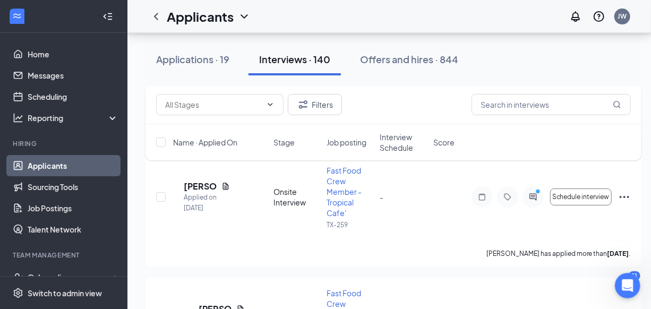
scroll to position [1713, 0]
